Goal: Transaction & Acquisition: Purchase product/service

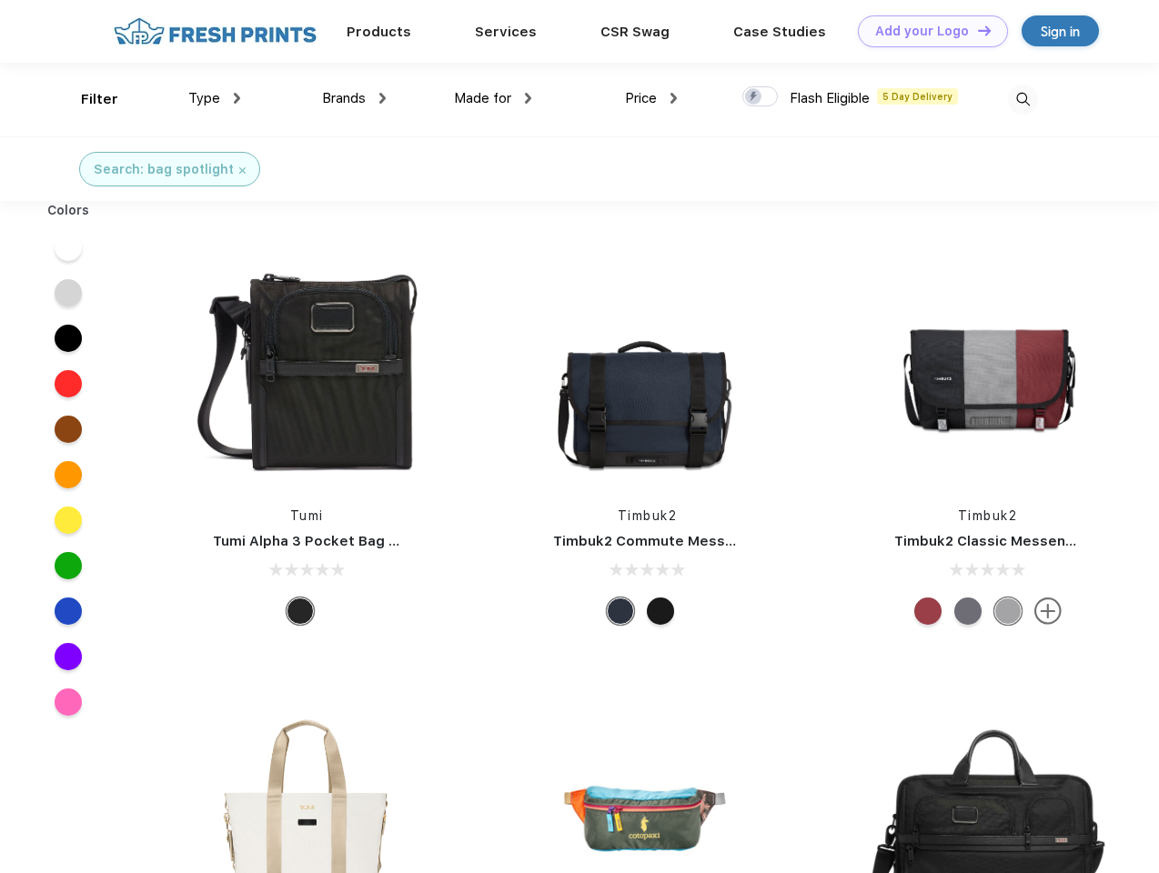
scroll to position [1, 0]
click at [926, 31] on link "Add your Logo Design Tool" at bounding box center [933, 31] width 150 height 32
click at [0, 0] on div "Design Tool" at bounding box center [0, 0] width 0 height 0
click at [976, 30] on link "Add your Logo Design Tool" at bounding box center [933, 31] width 150 height 32
click at [87, 99] on div "Filter" at bounding box center [99, 99] width 37 height 21
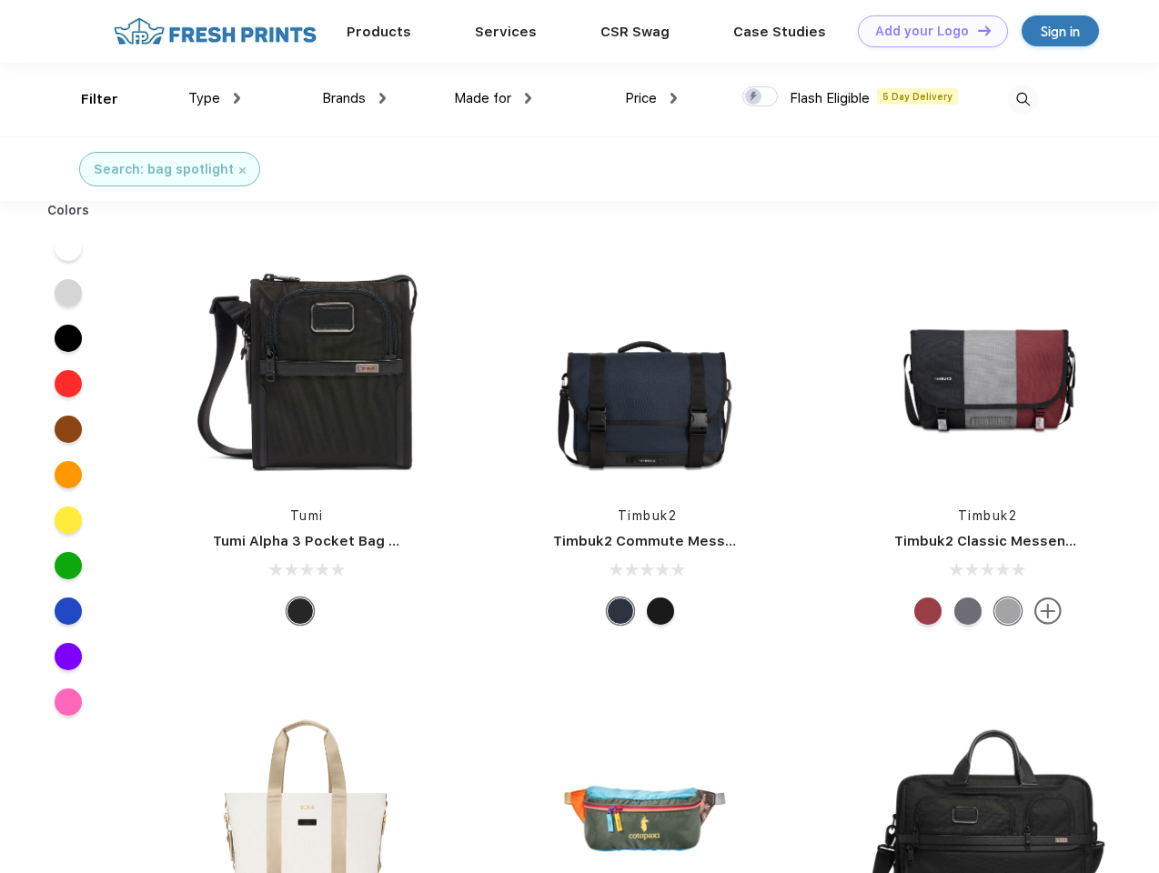
click at [215, 98] on span "Type" at bounding box center [204, 98] width 32 height 16
click at [354, 98] on span "Brands" at bounding box center [344, 98] width 44 height 16
click at [493, 98] on span "Made for" at bounding box center [482, 98] width 57 height 16
click at [651, 98] on span "Price" at bounding box center [641, 98] width 32 height 16
click at [761, 97] on div at bounding box center [759, 96] width 35 height 20
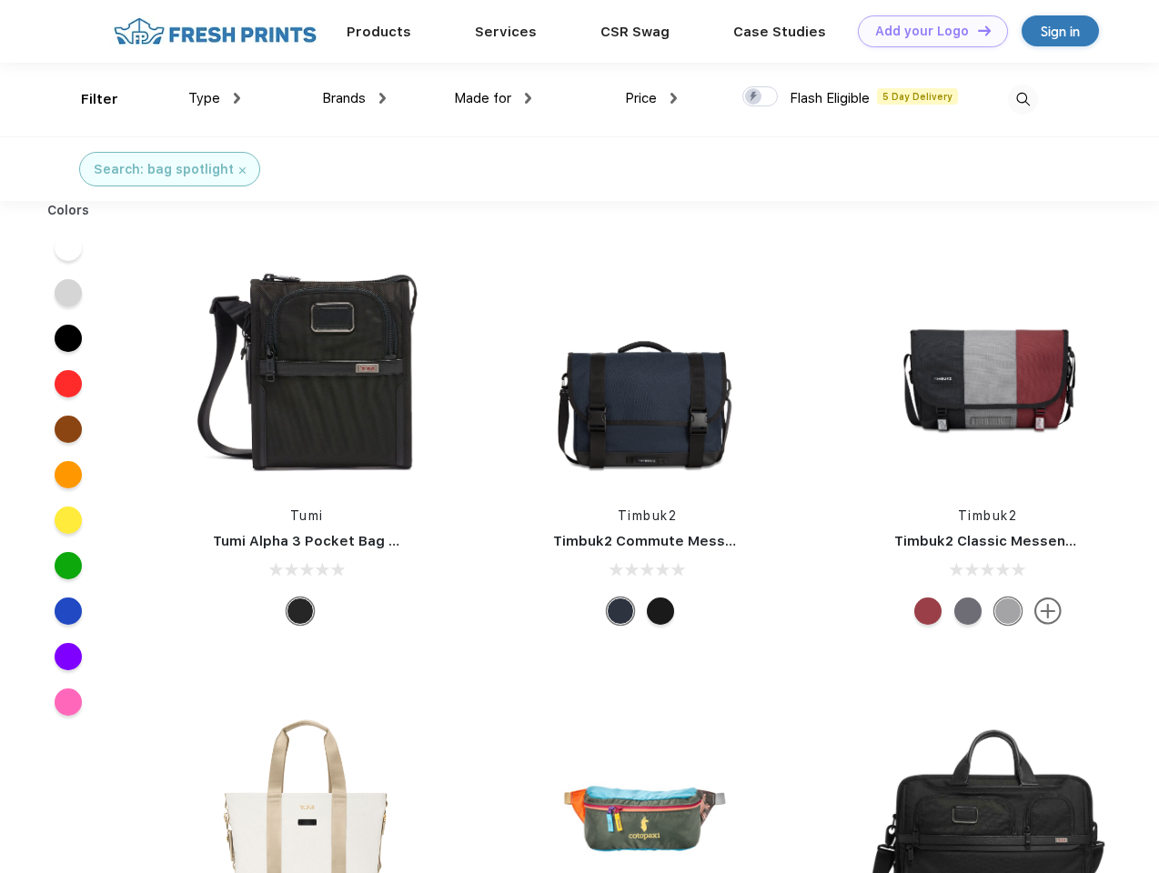
click at [754, 97] on input "checkbox" at bounding box center [748, 92] width 12 height 12
click at [1023, 99] on img at bounding box center [1023, 100] width 30 height 30
